Goal: Information Seeking & Learning: Learn about a topic

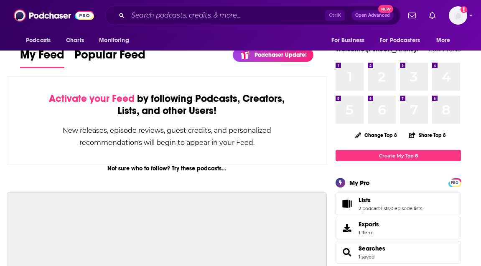
scroll to position [6, 0]
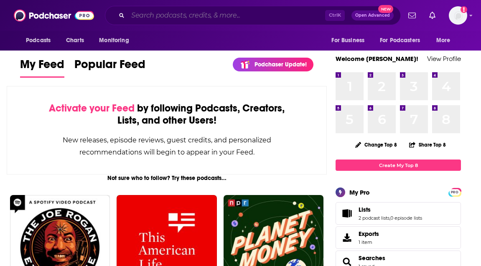
click at [169, 21] on input "Search podcasts, credits, & more..." at bounding box center [226, 15] width 197 height 13
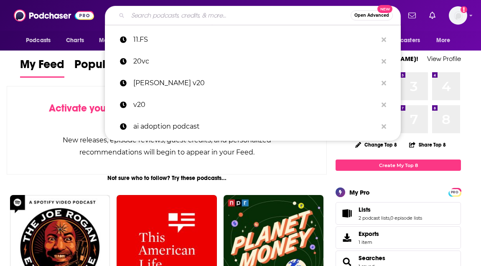
paste input "11.FS Podcast"
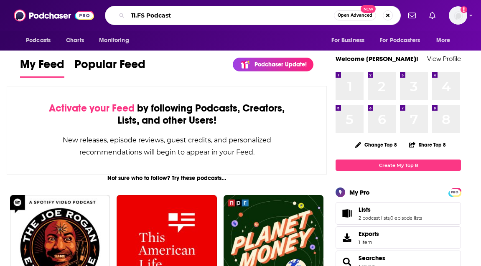
click at [163, 16] on input "11.FS Podcast" at bounding box center [231, 15] width 206 height 13
type input "11.FS"
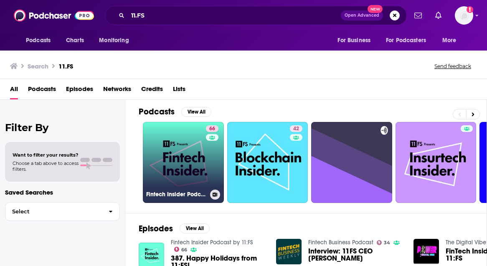
click at [167, 143] on link "66 Fintech Insider Podcast by 11:FS" at bounding box center [183, 162] width 81 height 81
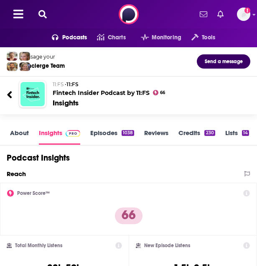
click at [7, 92] on icon at bounding box center [10, 94] width 6 height 11
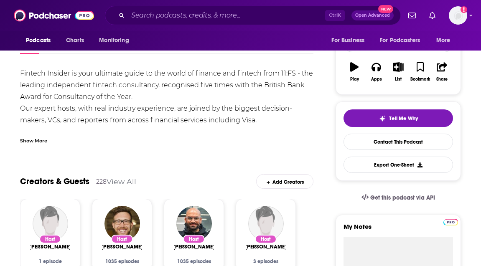
scroll to position [107, 0]
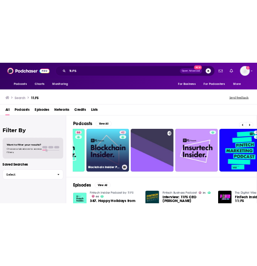
scroll to position [0, 78]
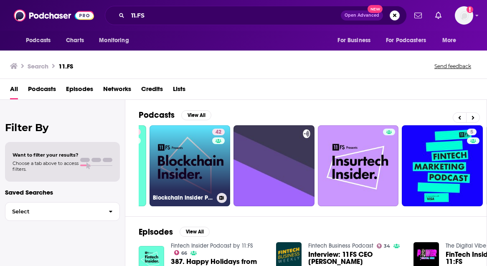
click at [198, 168] on link "42 Blockchain Insider Podcast by 11:FS" at bounding box center [190, 165] width 81 height 81
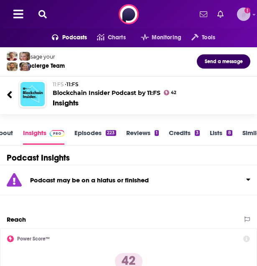
click at [248, 14] on img "Logged in as BrunswickDigital" at bounding box center [243, 14] width 13 height 13
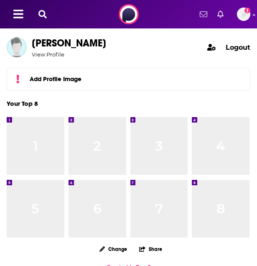
click at [230, 49] on span "Logout" at bounding box center [238, 47] width 25 height 8
